Goal: Task Accomplishment & Management: Manage account settings

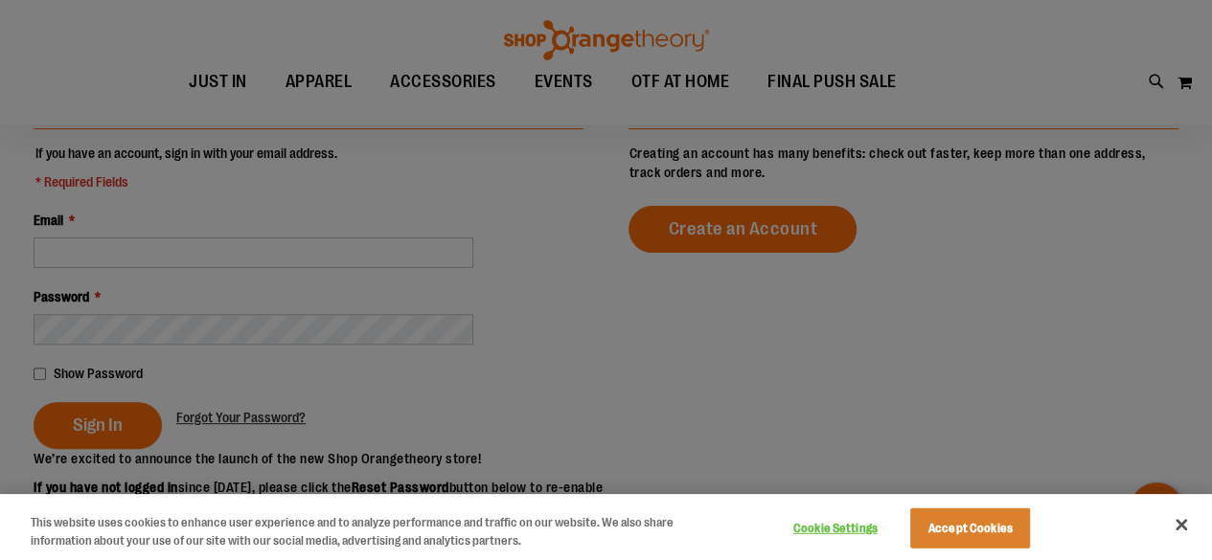
scroll to position [191, 0]
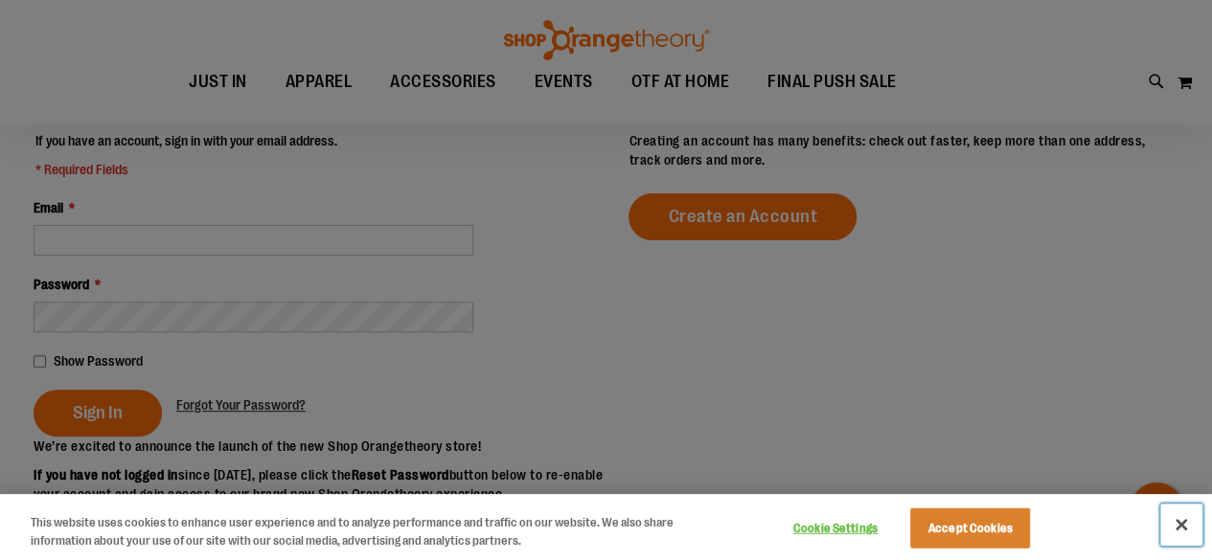
click at [1181, 528] on button "Close" at bounding box center [1181, 525] width 42 height 42
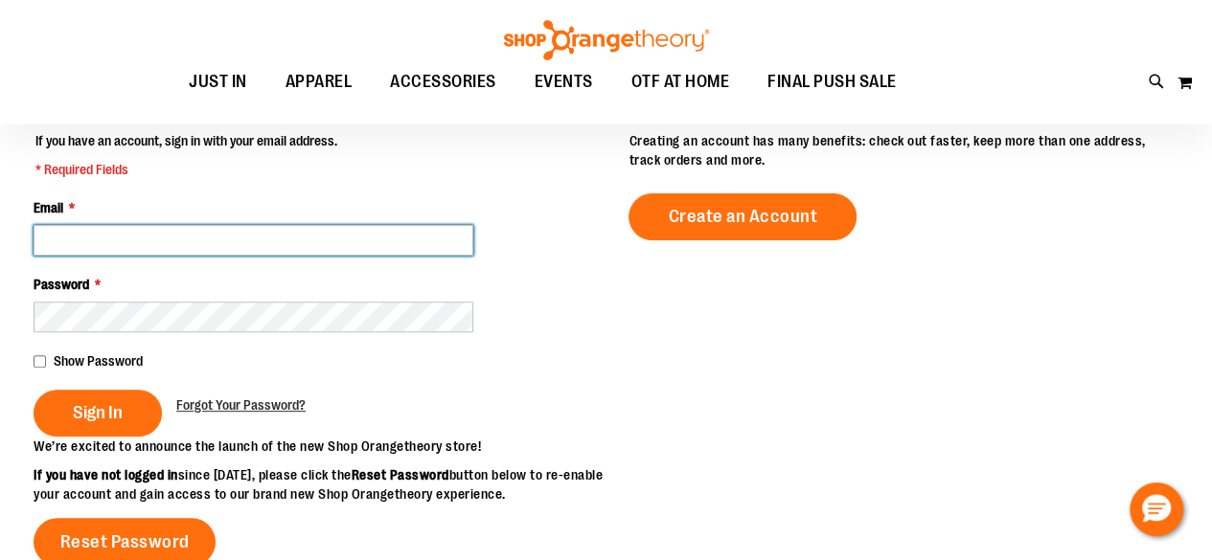
click at [320, 237] on input "Email *" at bounding box center [254, 240] width 440 height 31
type input "**********"
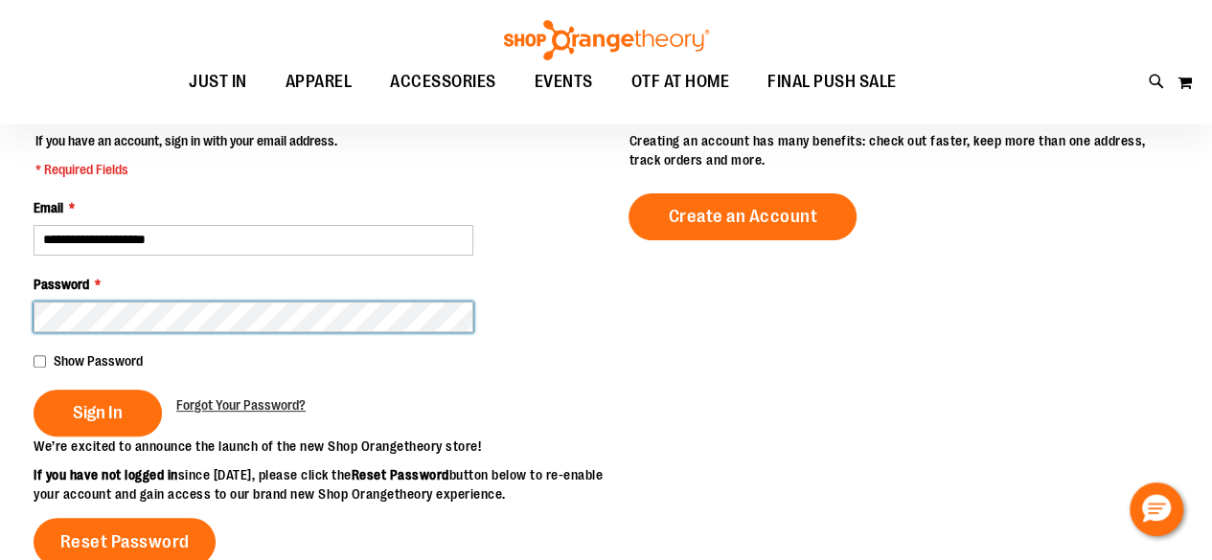
click at [34, 390] on button "Sign In" at bounding box center [98, 413] width 128 height 47
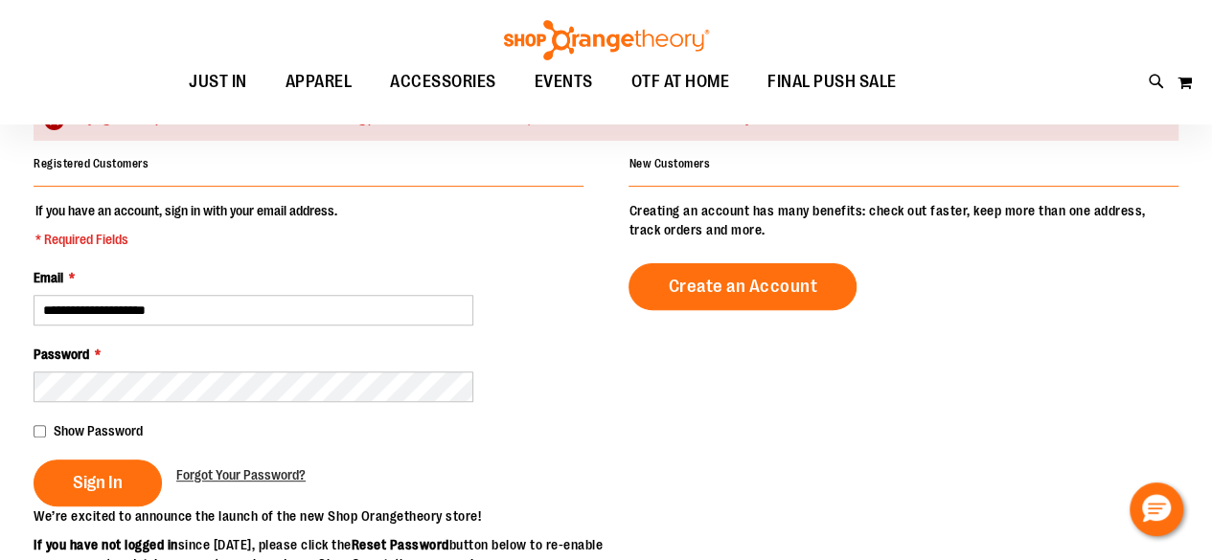
scroll to position [184, 0]
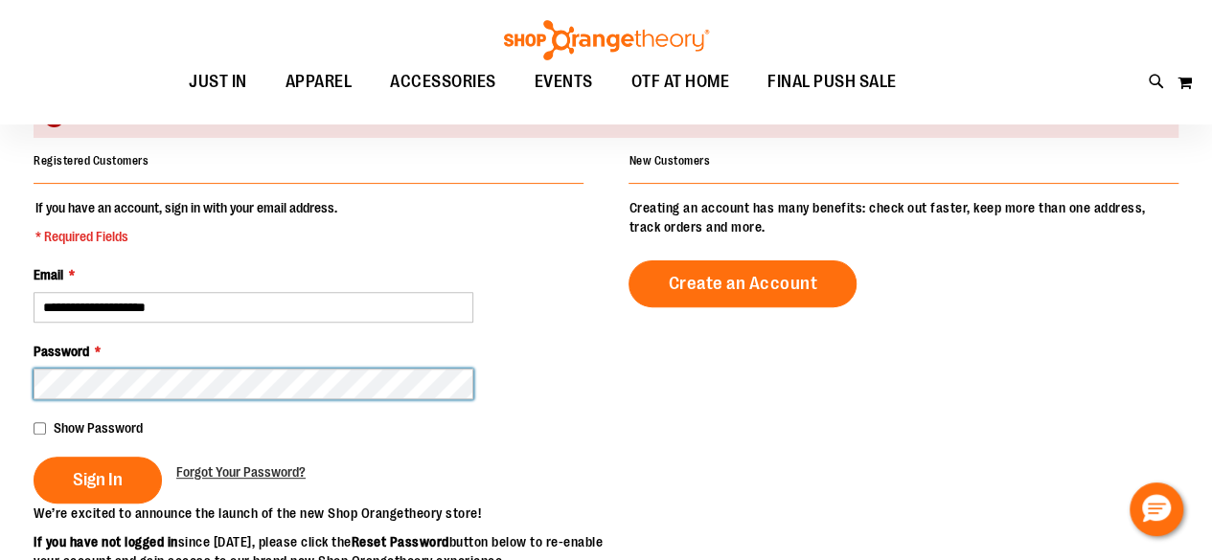
click at [34, 457] on button "Sign In" at bounding box center [98, 480] width 128 height 47
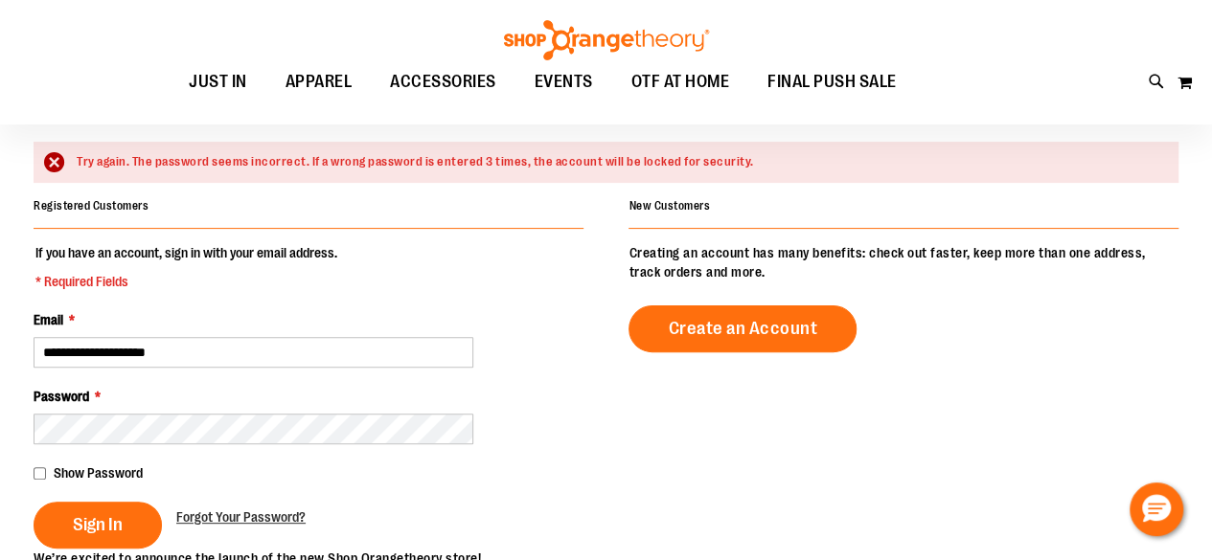
scroll to position [140, 0]
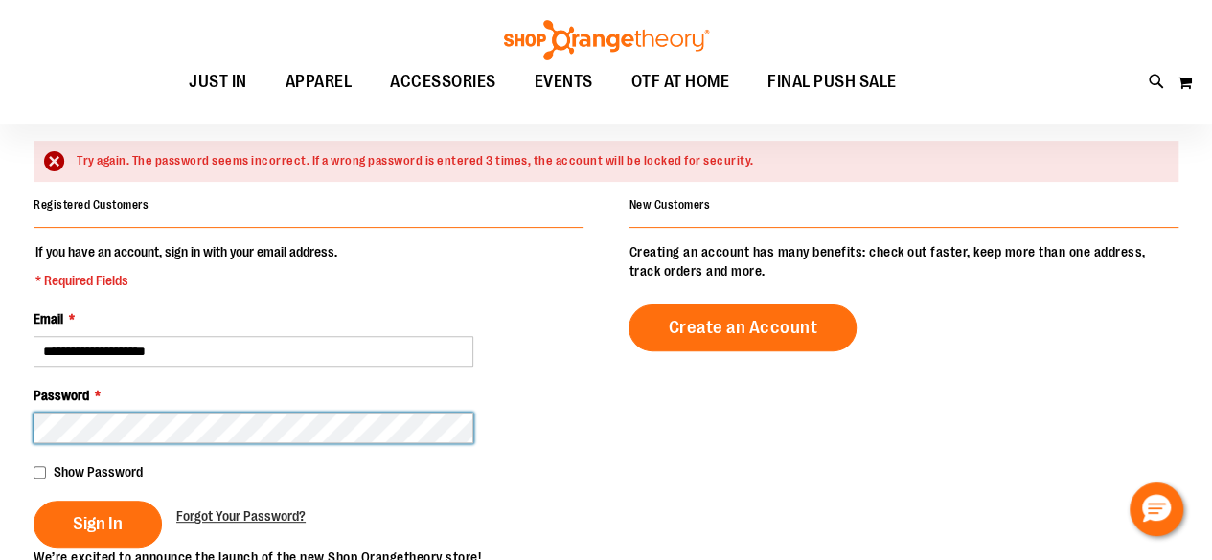
click at [34, 501] on button "Sign In" at bounding box center [98, 524] width 128 height 47
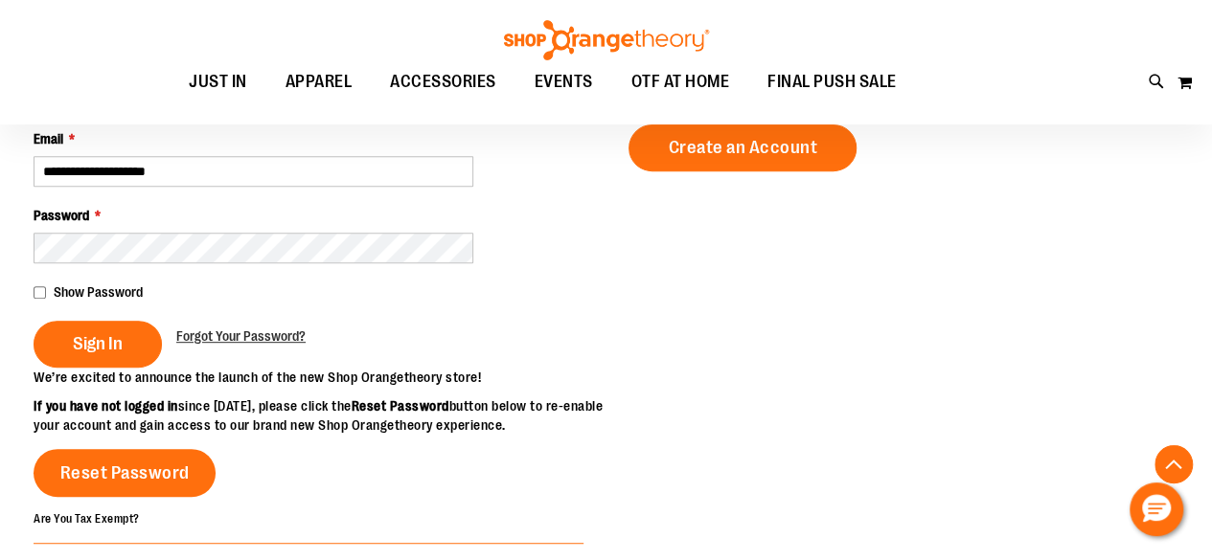
scroll to position [321, 0]
